Goal: Information Seeking & Learning: Learn about a topic

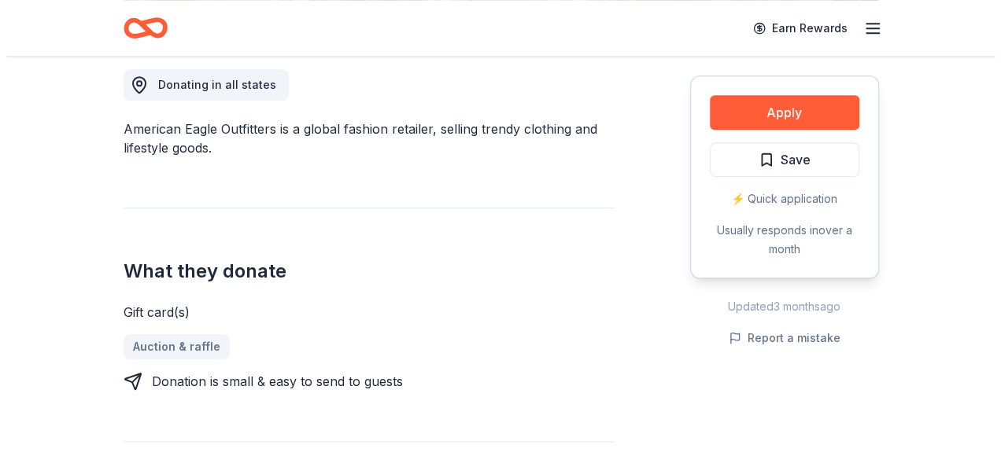
scroll to position [469, 0]
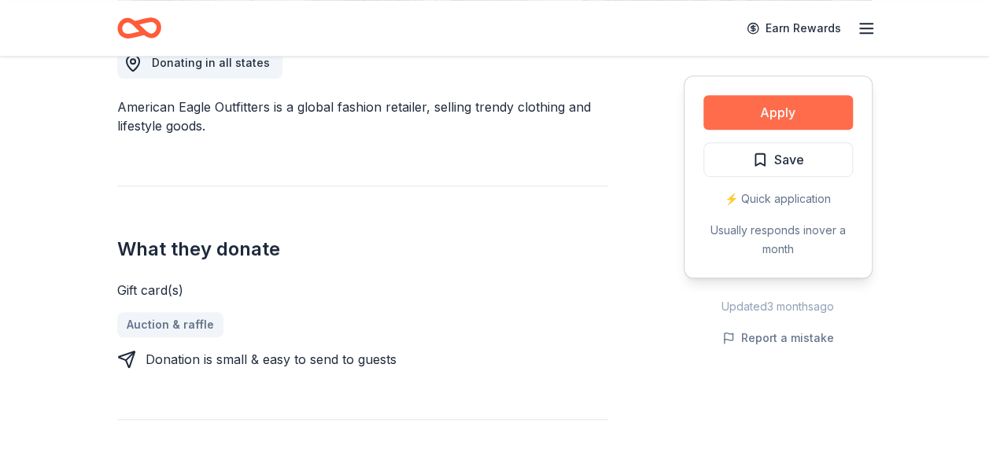
click at [728, 118] on button "Apply" at bounding box center [777, 112] width 149 height 35
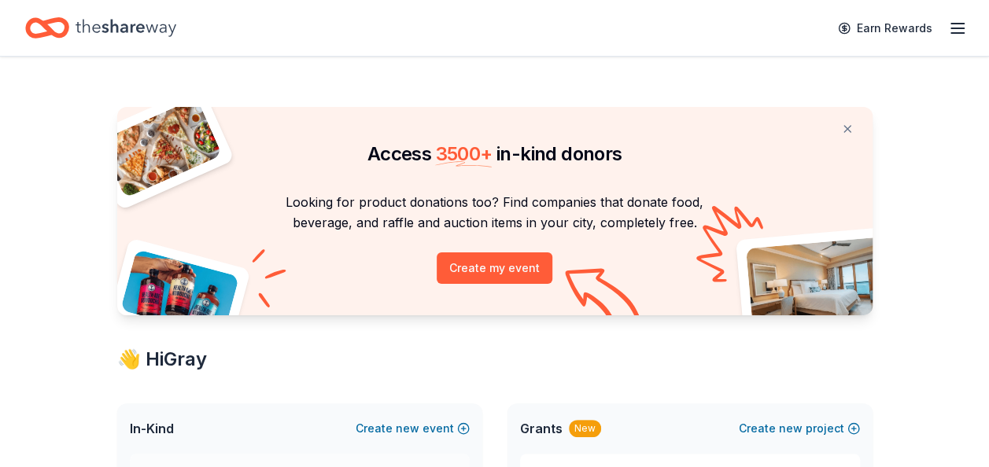
click at [109, 23] on icon "Home" at bounding box center [126, 28] width 101 height 32
click at [52, 20] on icon "Home" at bounding box center [54, 28] width 24 height 16
click at [960, 31] on icon "button" at bounding box center [957, 28] width 19 height 19
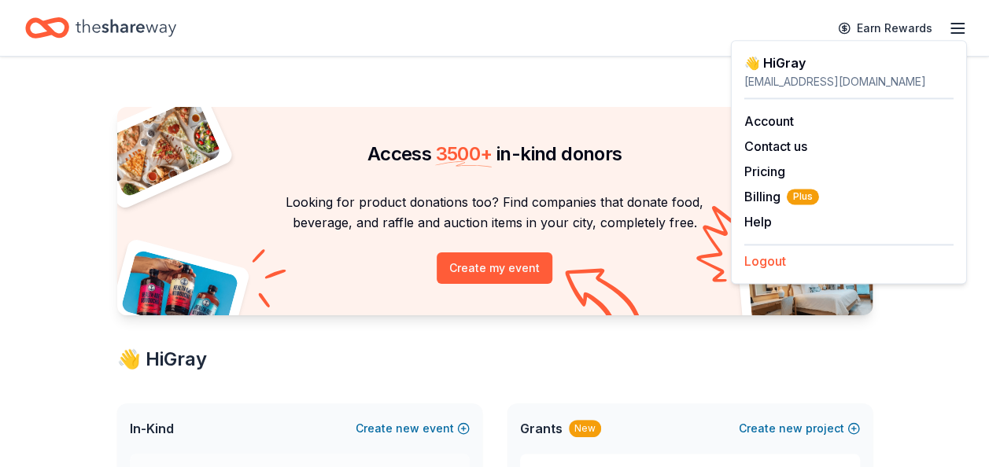
click at [783, 262] on button "Logout" at bounding box center [765, 261] width 42 height 19
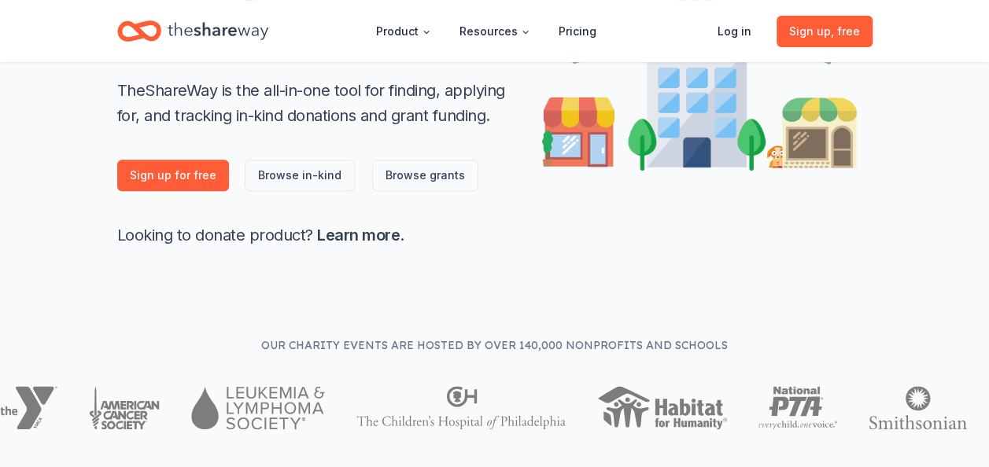
scroll to position [303, 0]
click at [421, 180] on link "Browse grants" at bounding box center [425, 175] width 106 height 31
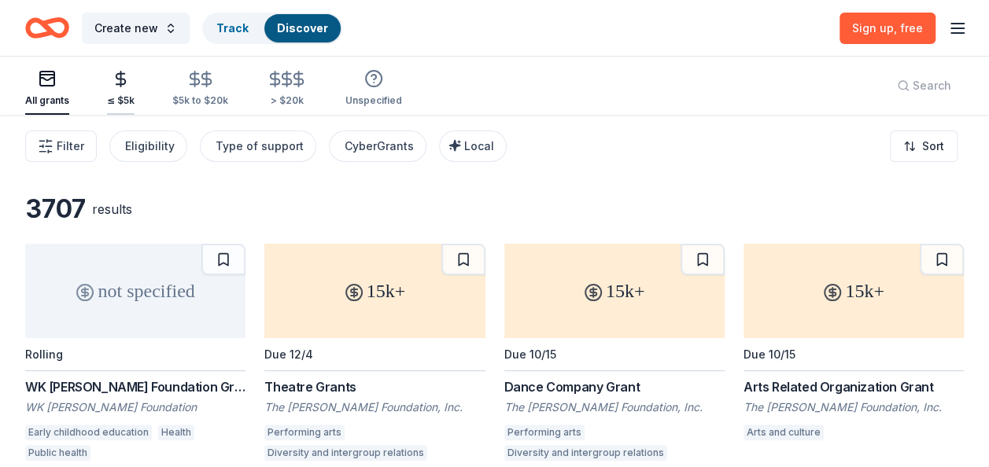
click at [121, 90] on div "≤ $5k" at bounding box center [121, 88] width 28 height 37
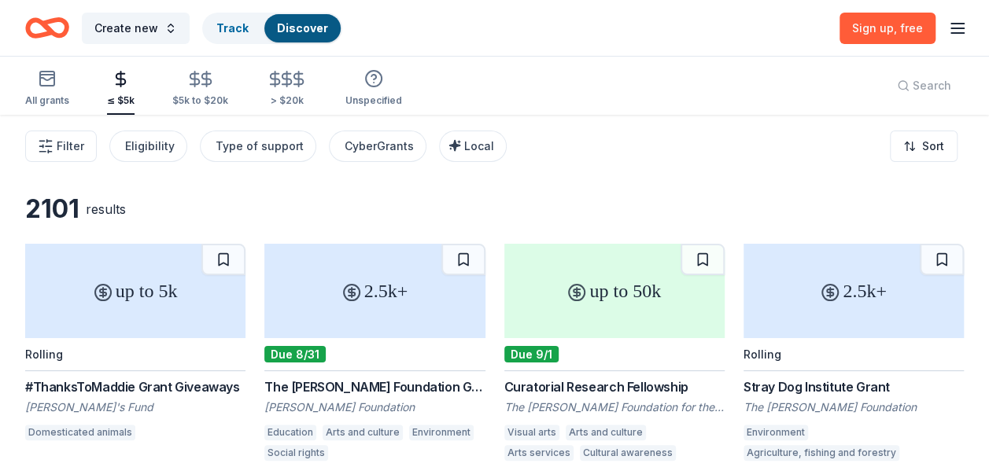
click at [957, 29] on icon "button" at bounding box center [957, 28] width 19 height 19
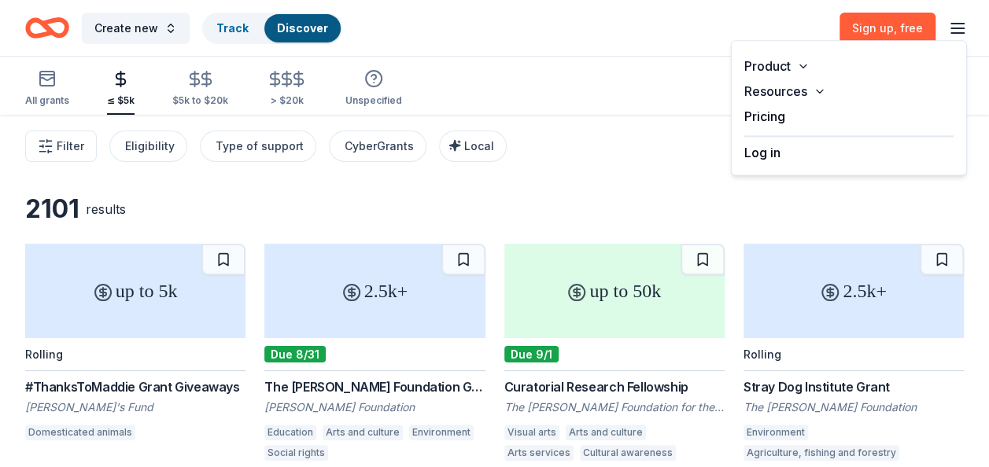
click at [771, 146] on button "Log in" at bounding box center [762, 152] width 36 height 19
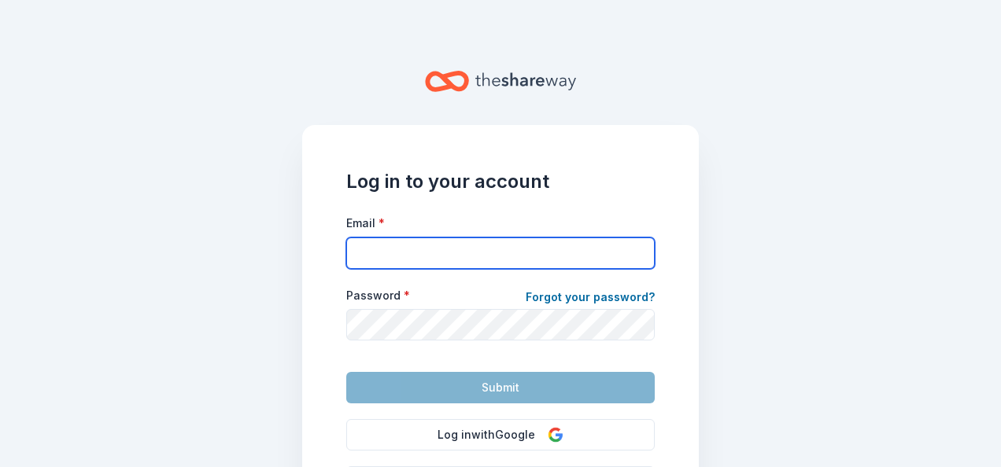
type input "gkawamba@heartlandhumancareservices.org"
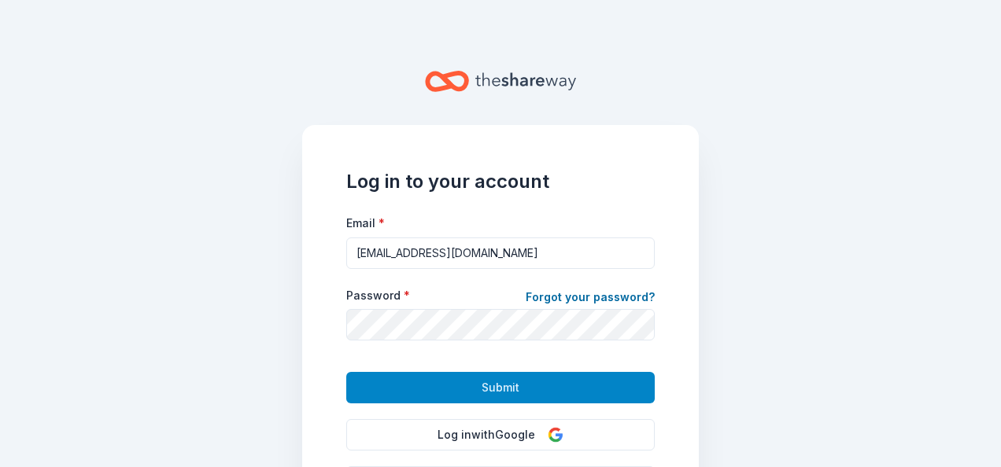
click at [481, 382] on span "Submit" at bounding box center [500, 387] width 38 height 19
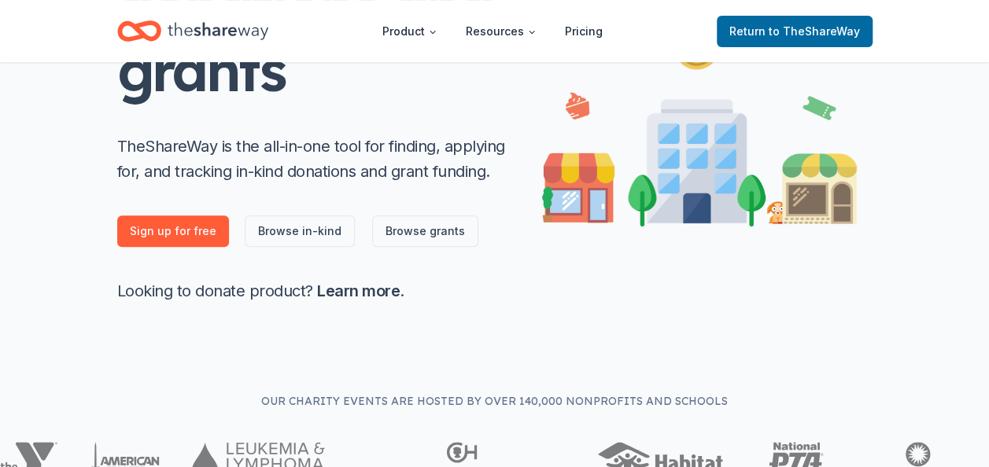
scroll to position [238, 0]
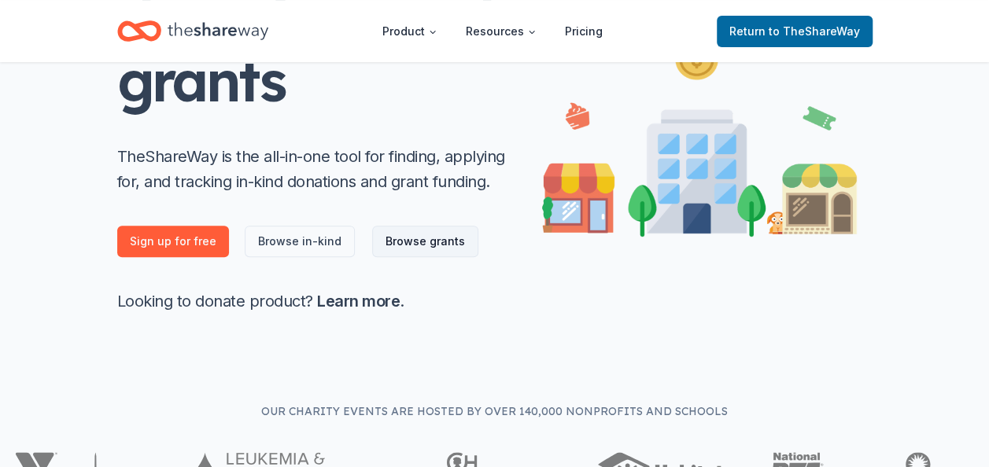
click at [415, 246] on link "Browse grants" at bounding box center [425, 241] width 106 height 31
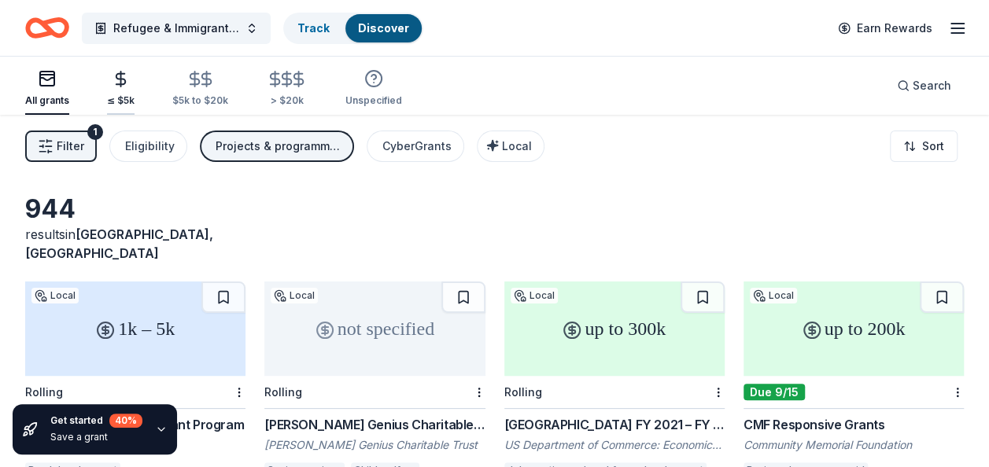
click at [121, 86] on line "button" at bounding box center [121, 79] width 0 height 15
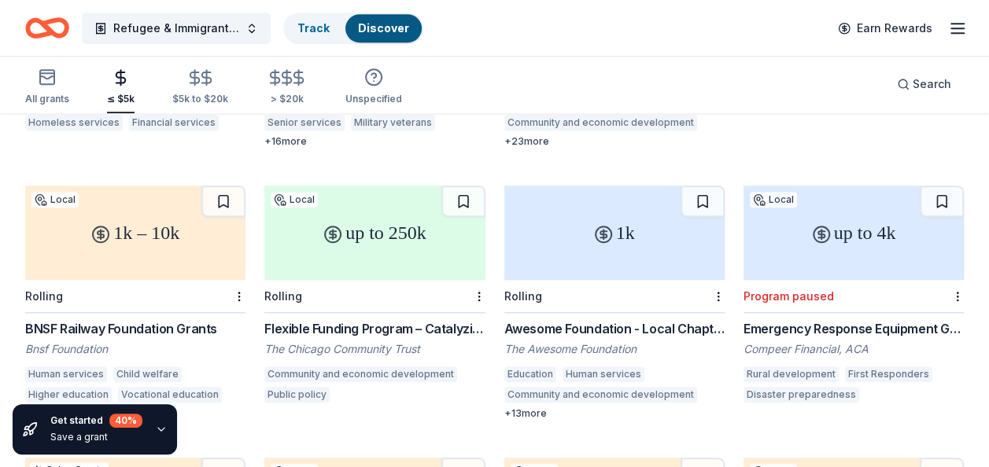
scroll to position [639, 0]
click at [586, 282] on div "Rolling" at bounding box center [614, 298] width 220 height 33
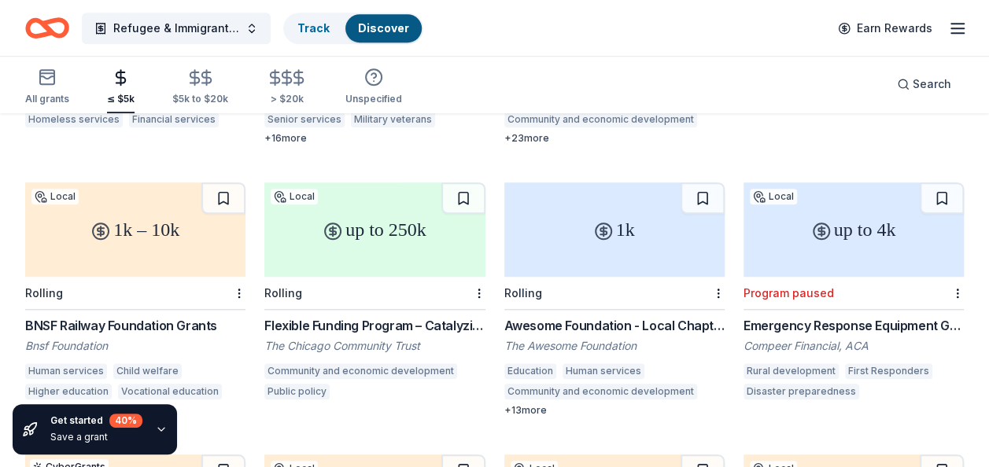
scroll to position [623, 0]
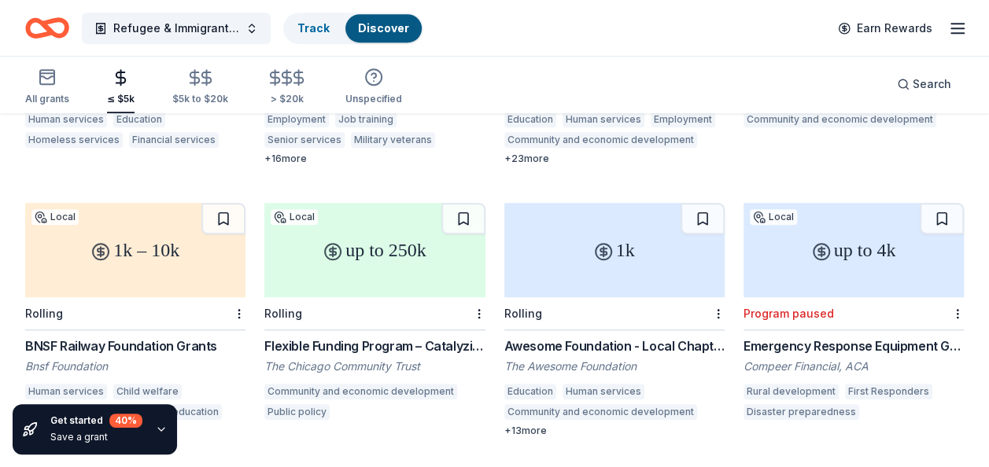
click at [115, 243] on div "1k – 10k" at bounding box center [135, 250] width 220 height 94
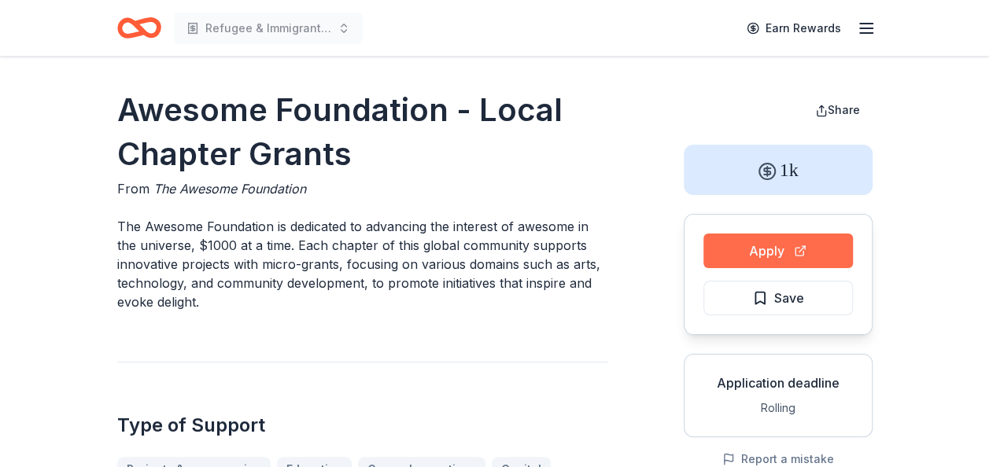
click at [749, 253] on button "Apply" at bounding box center [777, 251] width 149 height 35
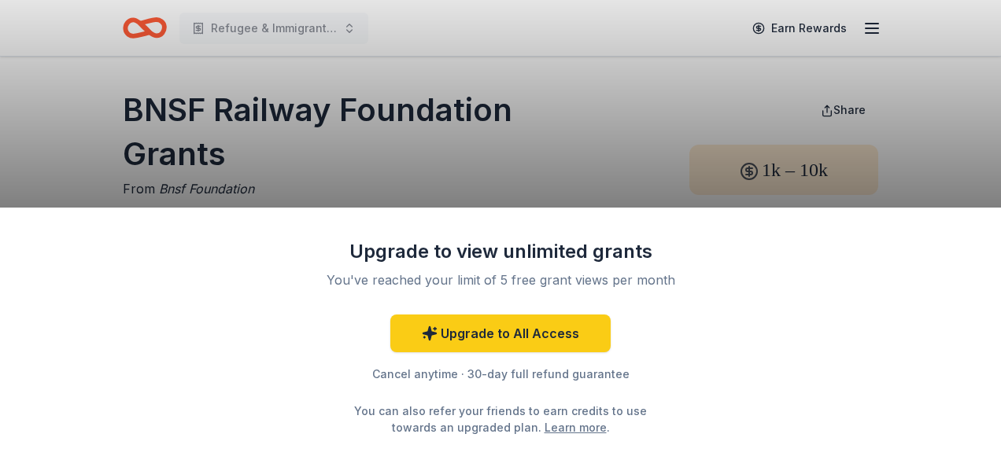
click at [255, 161] on div "Upgrade to view unlimited grants You've reached your limit of 5 free grant view…" at bounding box center [500, 233] width 1001 height 467
